Goal: Task Accomplishment & Management: Use online tool/utility

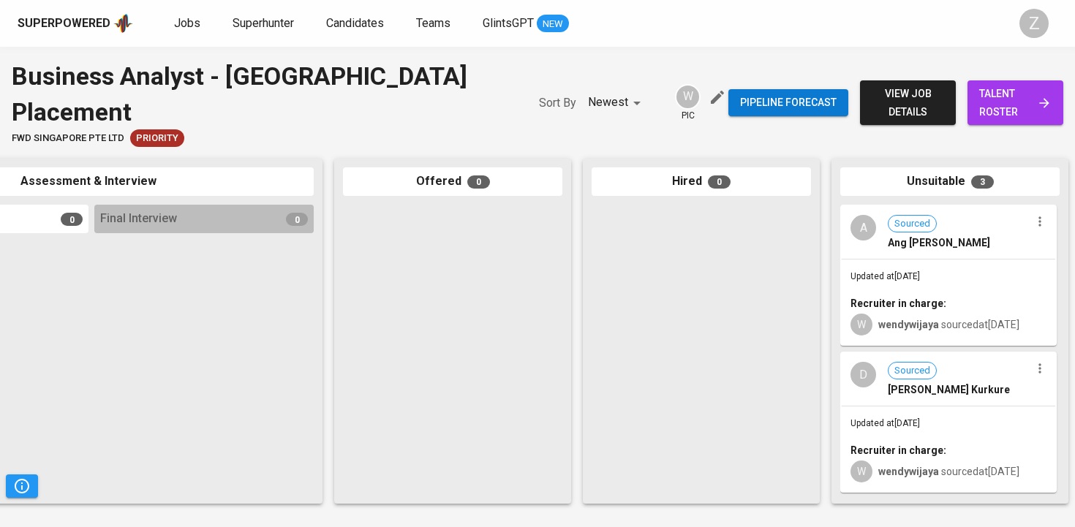
scroll to position [0, 654]
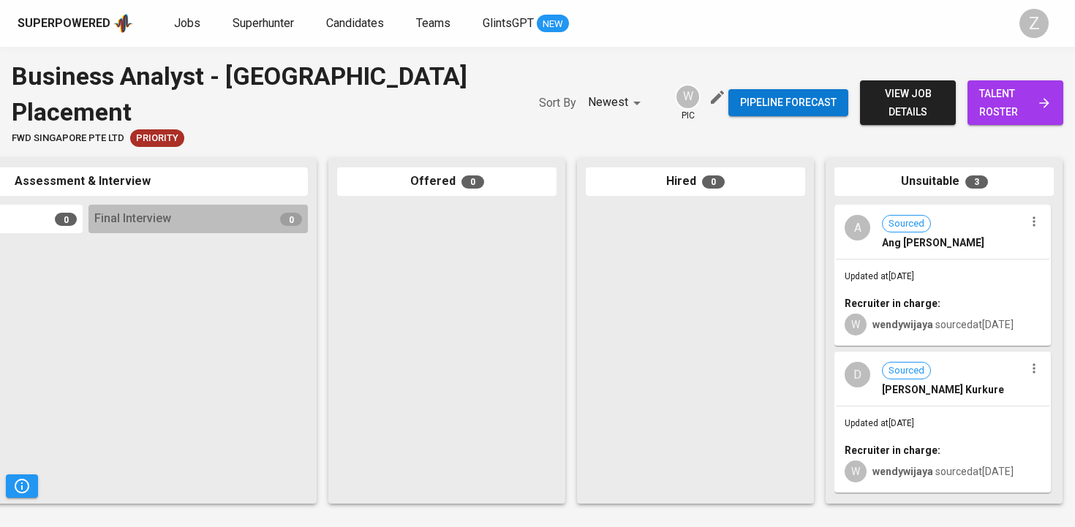
click at [948, 296] on div "Recruiter in charge:" at bounding box center [943, 303] width 196 height 15
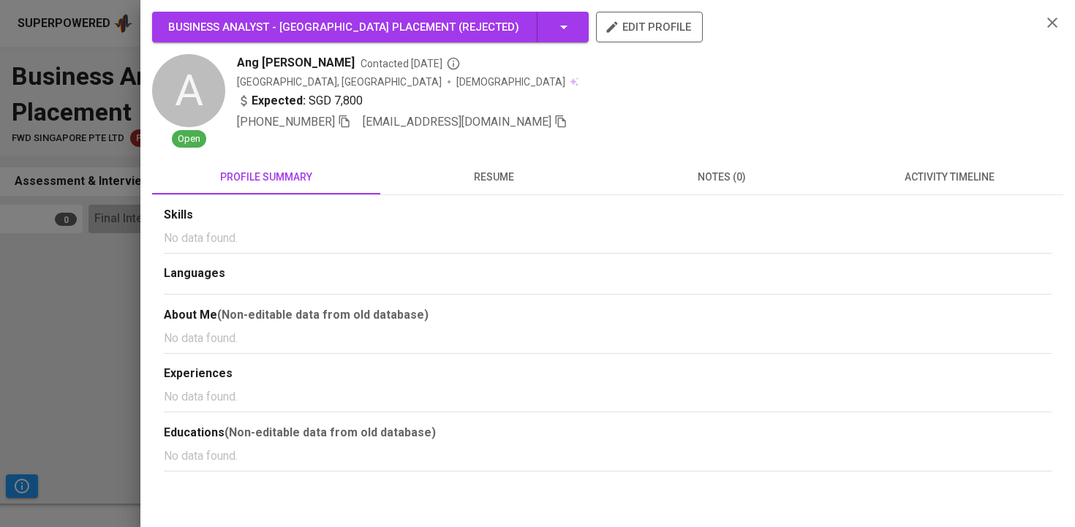
click at [49, 282] on div at bounding box center [537, 263] width 1075 height 527
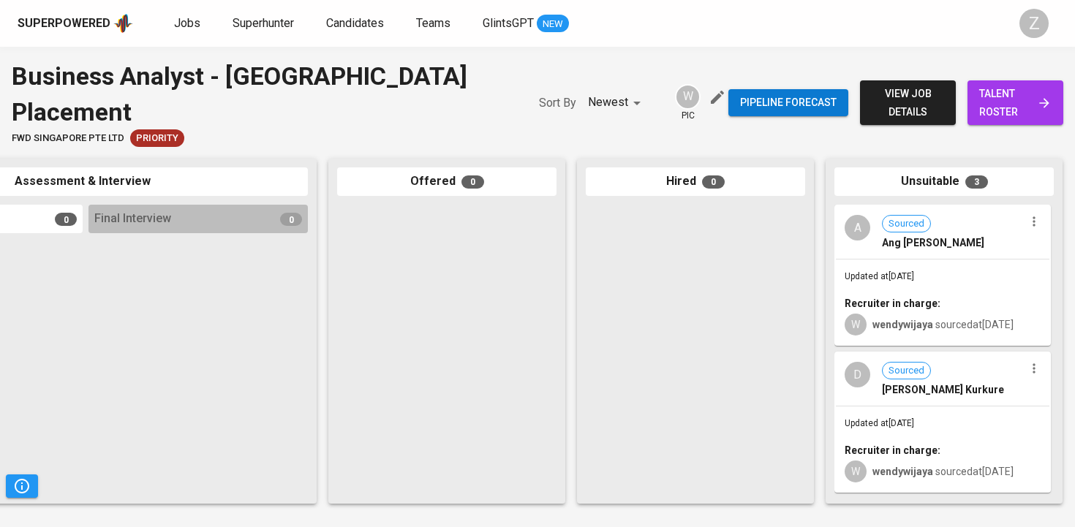
click at [923, 382] on span "[PERSON_NAME] Kurkure" at bounding box center [943, 389] width 122 height 15
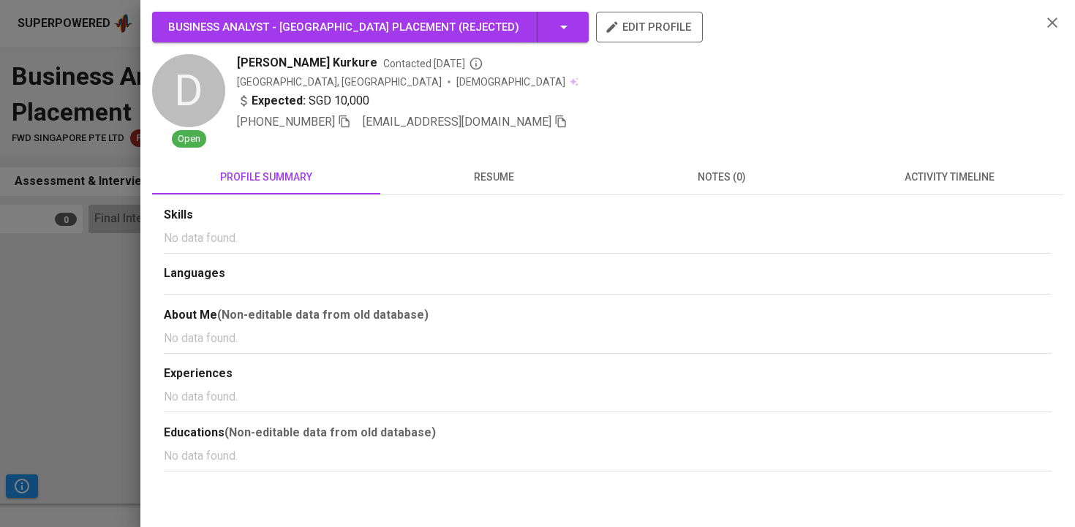
click at [34, 317] on div at bounding box center [537, 263] width 1075 height 527
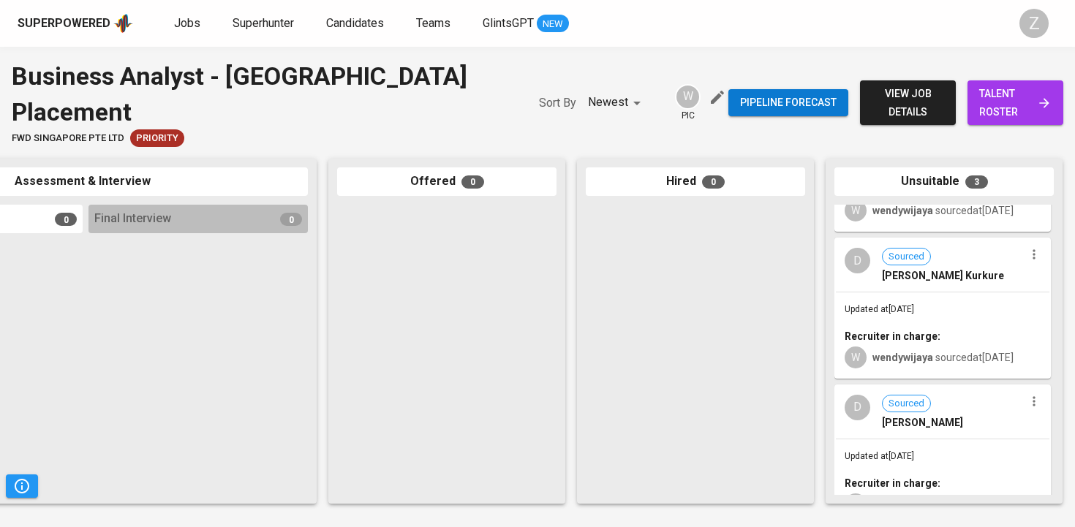
scroll to position [140, 0]
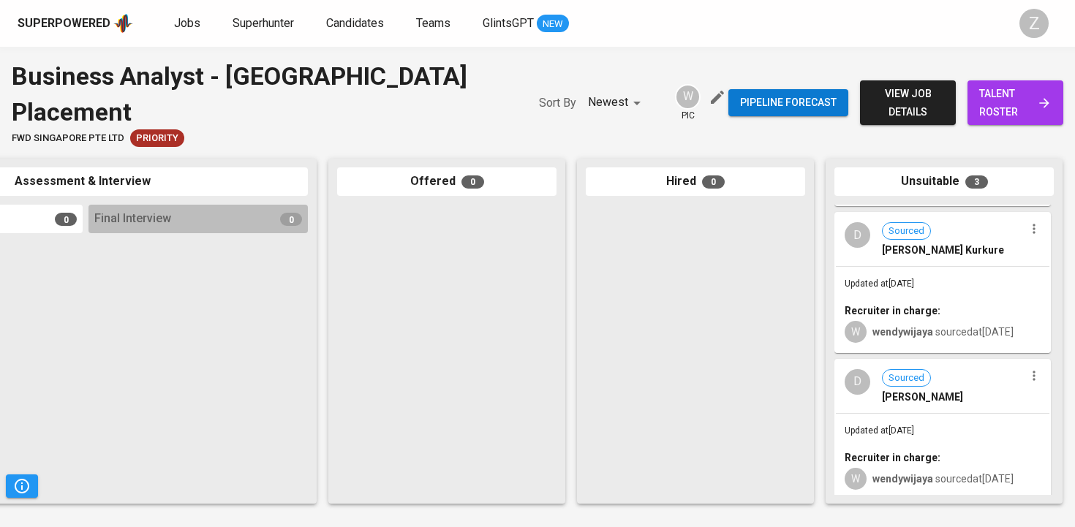
click at [961, 385] on div "D Sourced [PERSON_NAME]" at bounding box center [943, 387] width 214 height 53
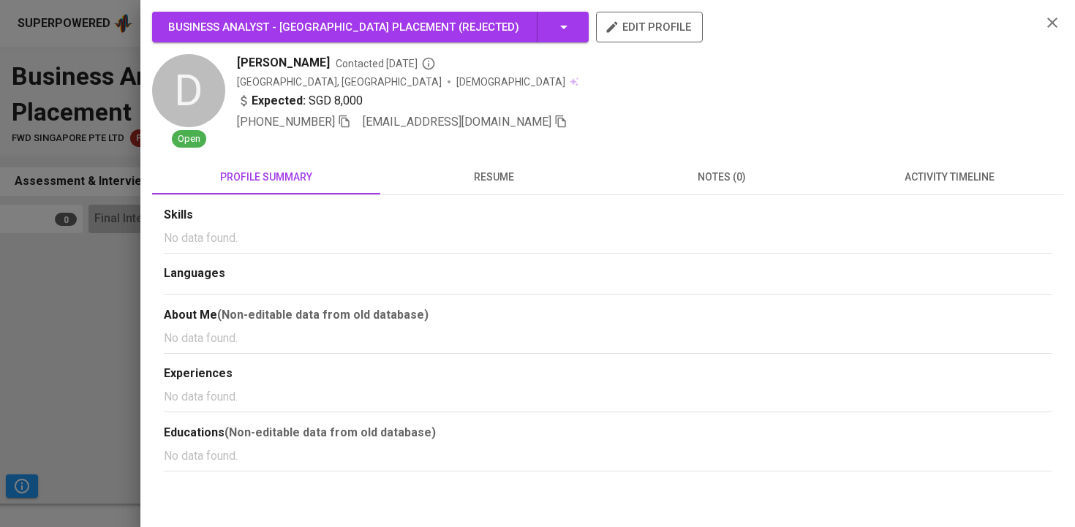
click at [44, 262] on div at bounding box center [537, 263] width 1075 height 527
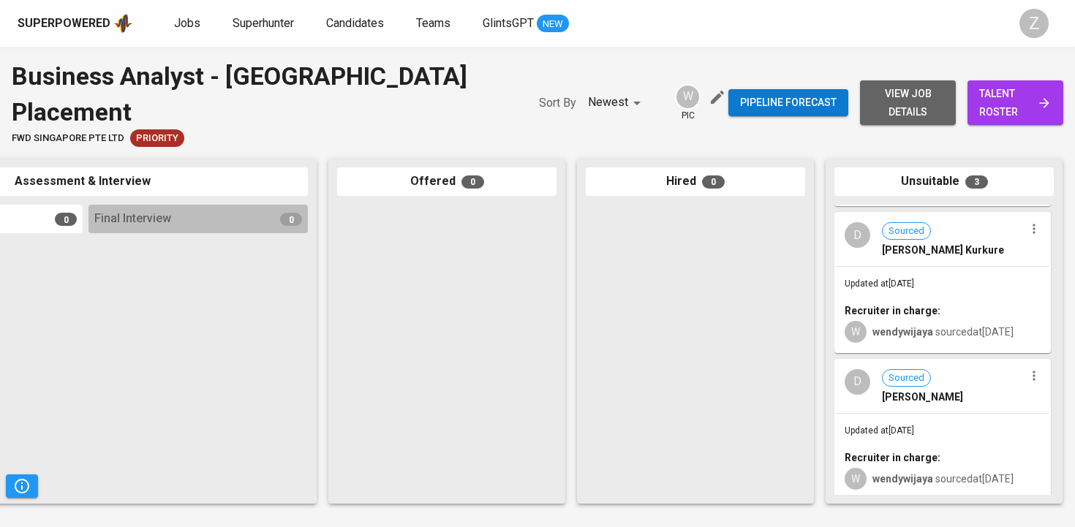
click at [888, 91] on span "view job details" at bounding box center [908, 103] width 72 height 36
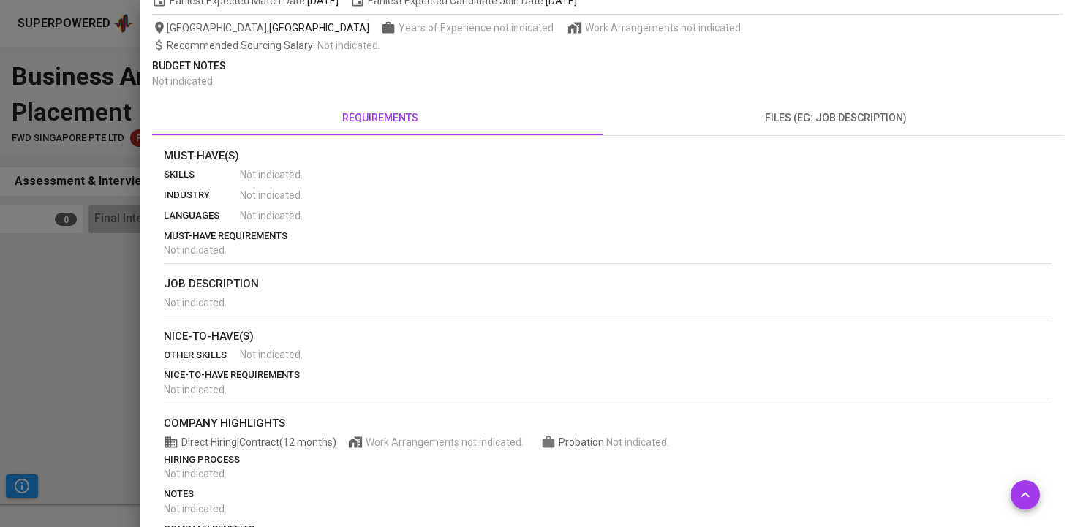
scroll to position [159, 0]
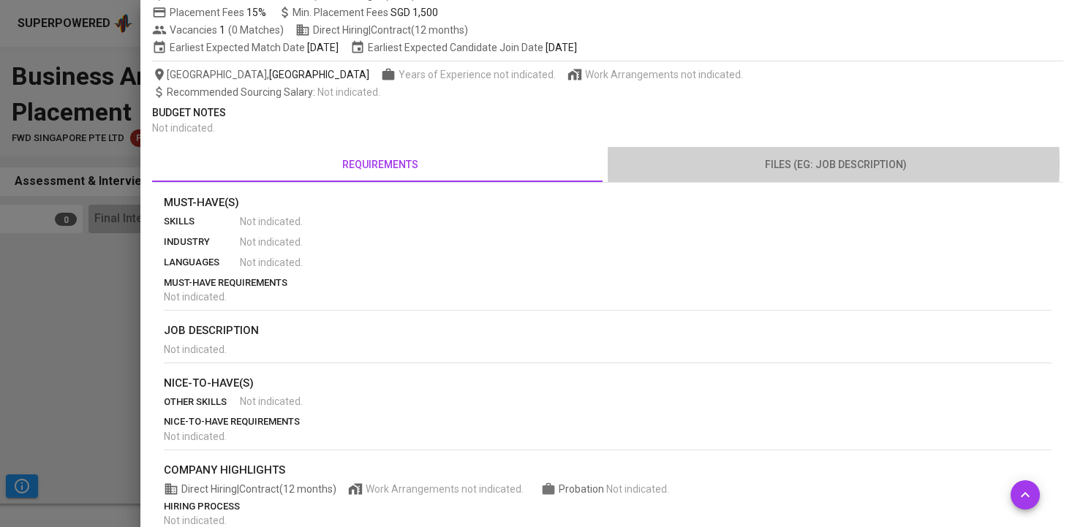
click at [742, 163] on span "files (eg: job description)" at bounding box center [835, 165] width 438 height 18
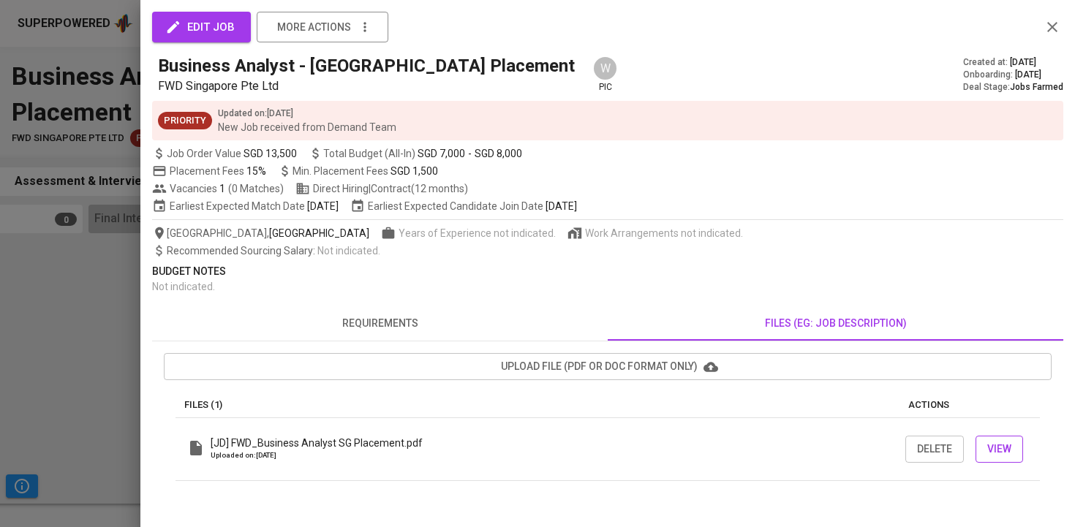
click at [1014, 448] on button "View" at bounding box center [999, 449] width 48 height 27
